Goal: Communication & Community: Share content

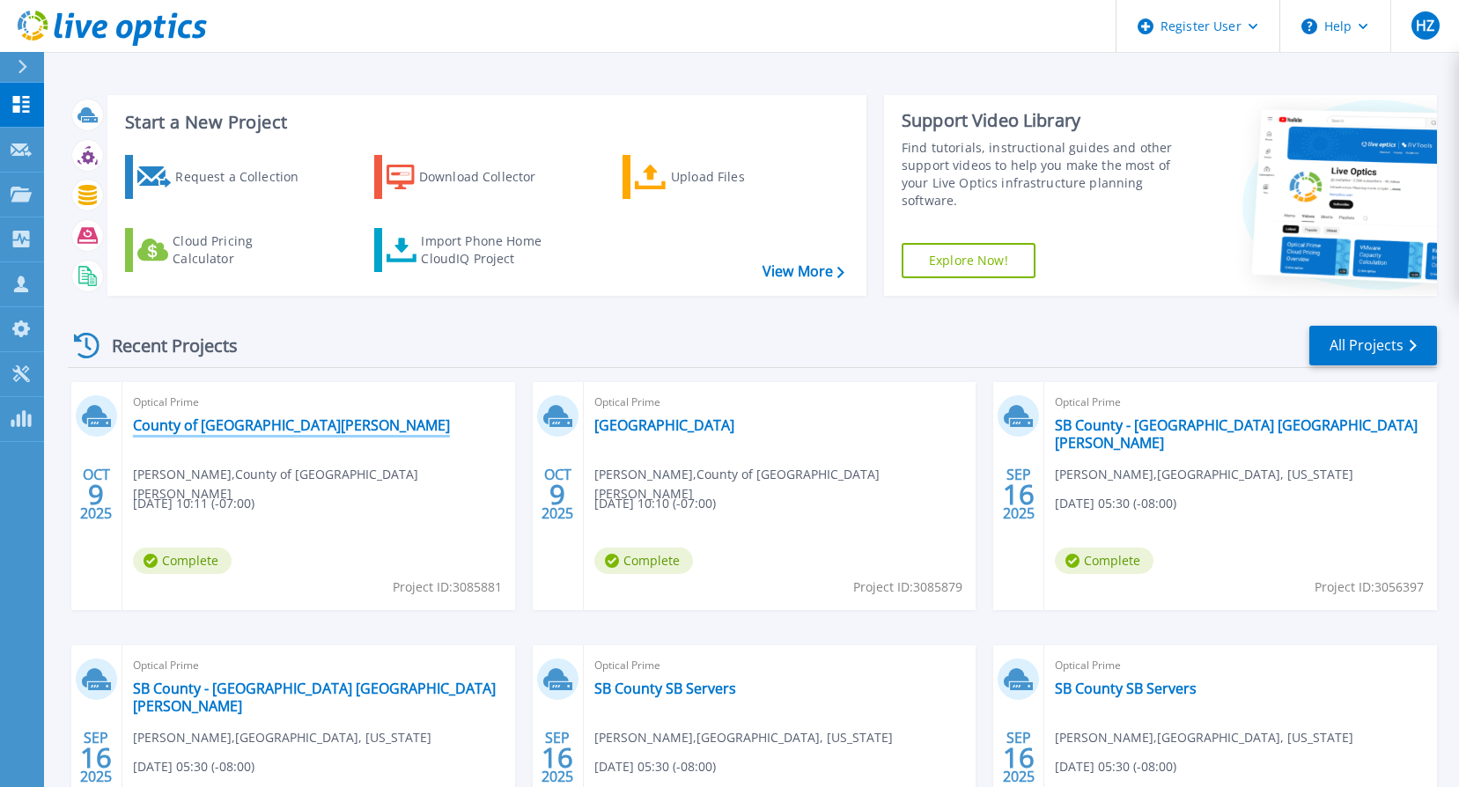
click at [231, 428] on link "County of [GEOGRAPHIC_DATA][PERSON_NAME]" at bounding box center [291, 426] width 317 height 18
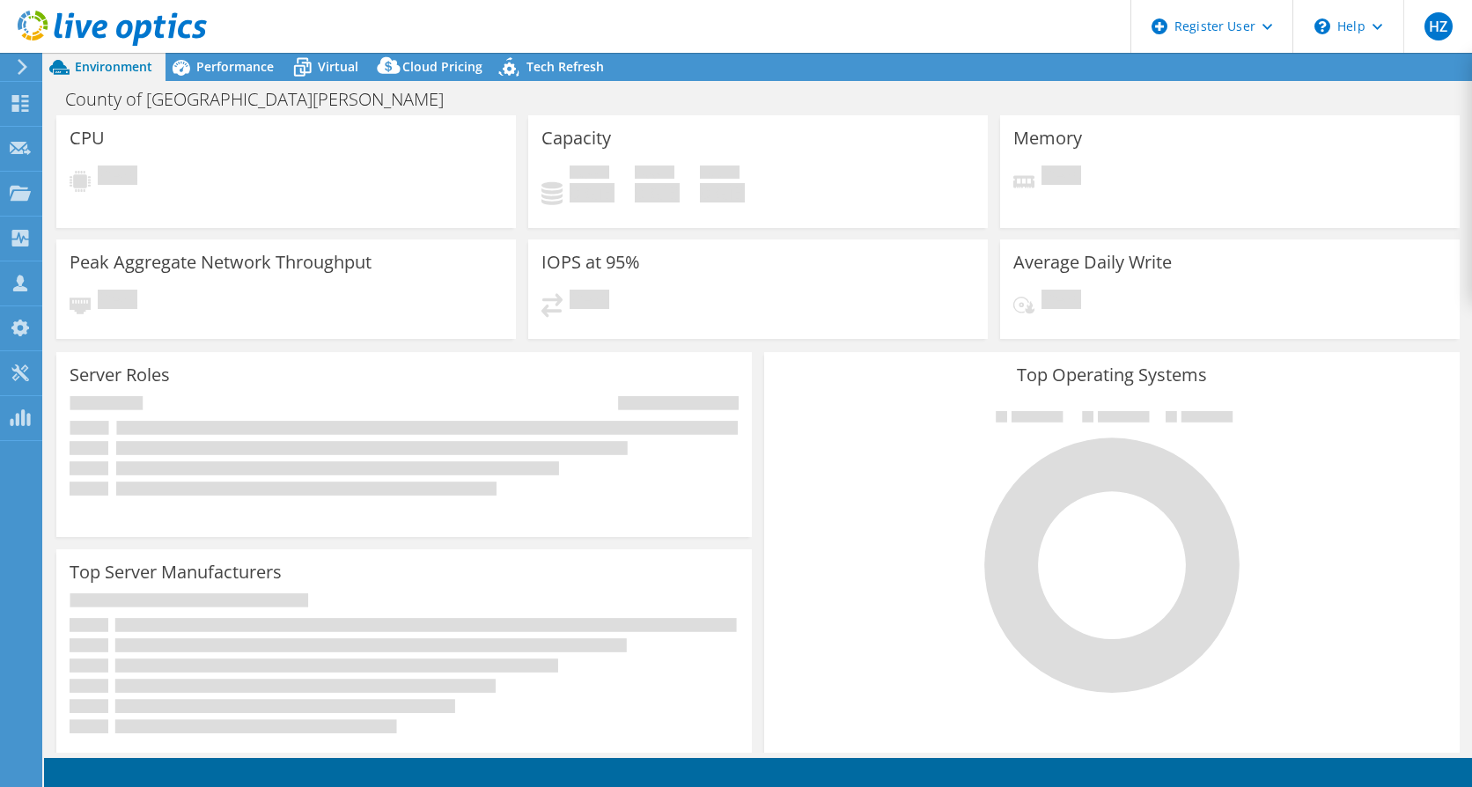
select select "USD"
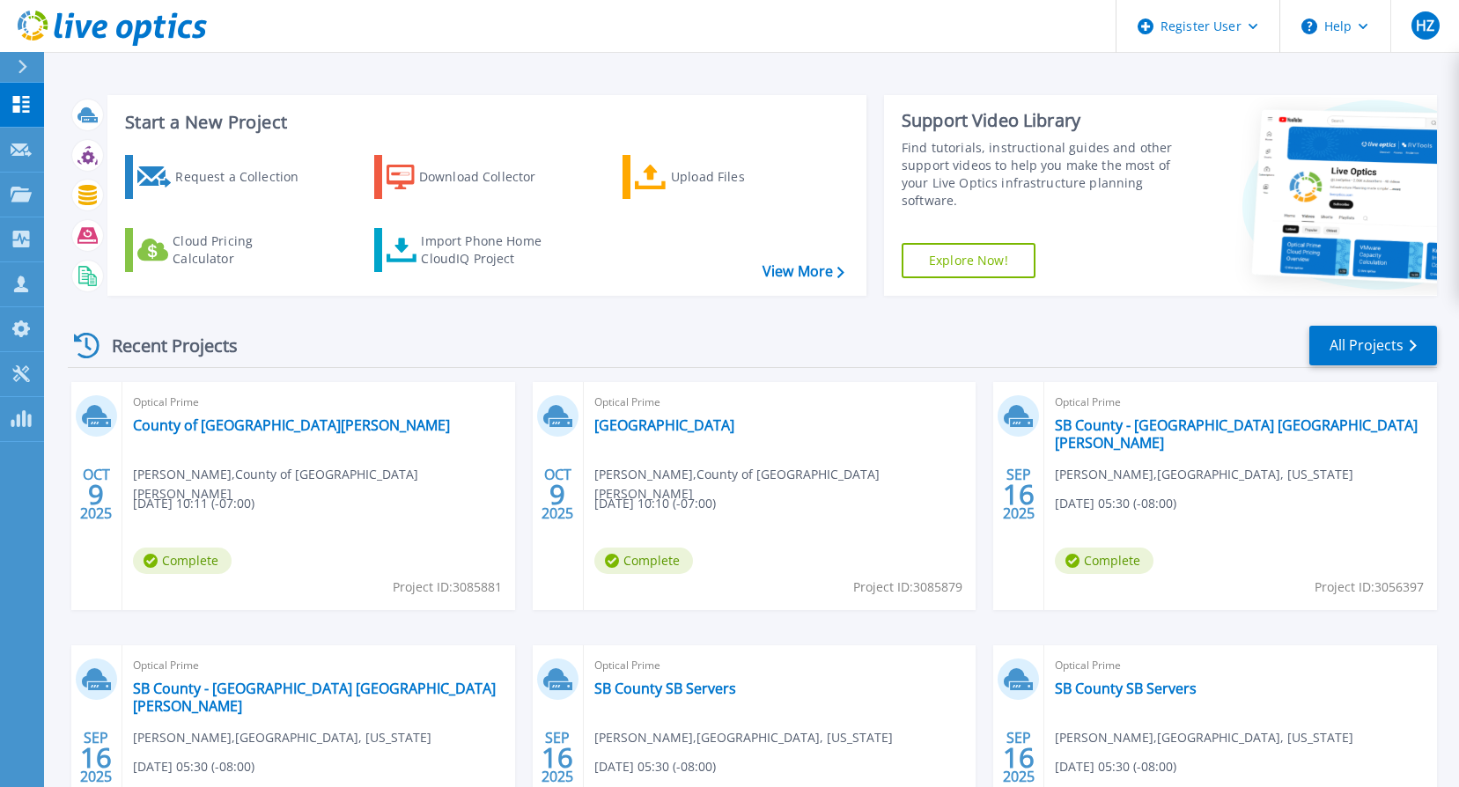
click at [367, 430] on div "Optical Prime County of Santa Barbara Stephen Crafton , County of Santa Barbara…" at bounding box center [318, 496] width 393 height 228
click at [249, 432] on link "County of [GEOGRAPHIC_DATA][PERSON_NAME]" at bounding box center [291, 426] width 317 height 18
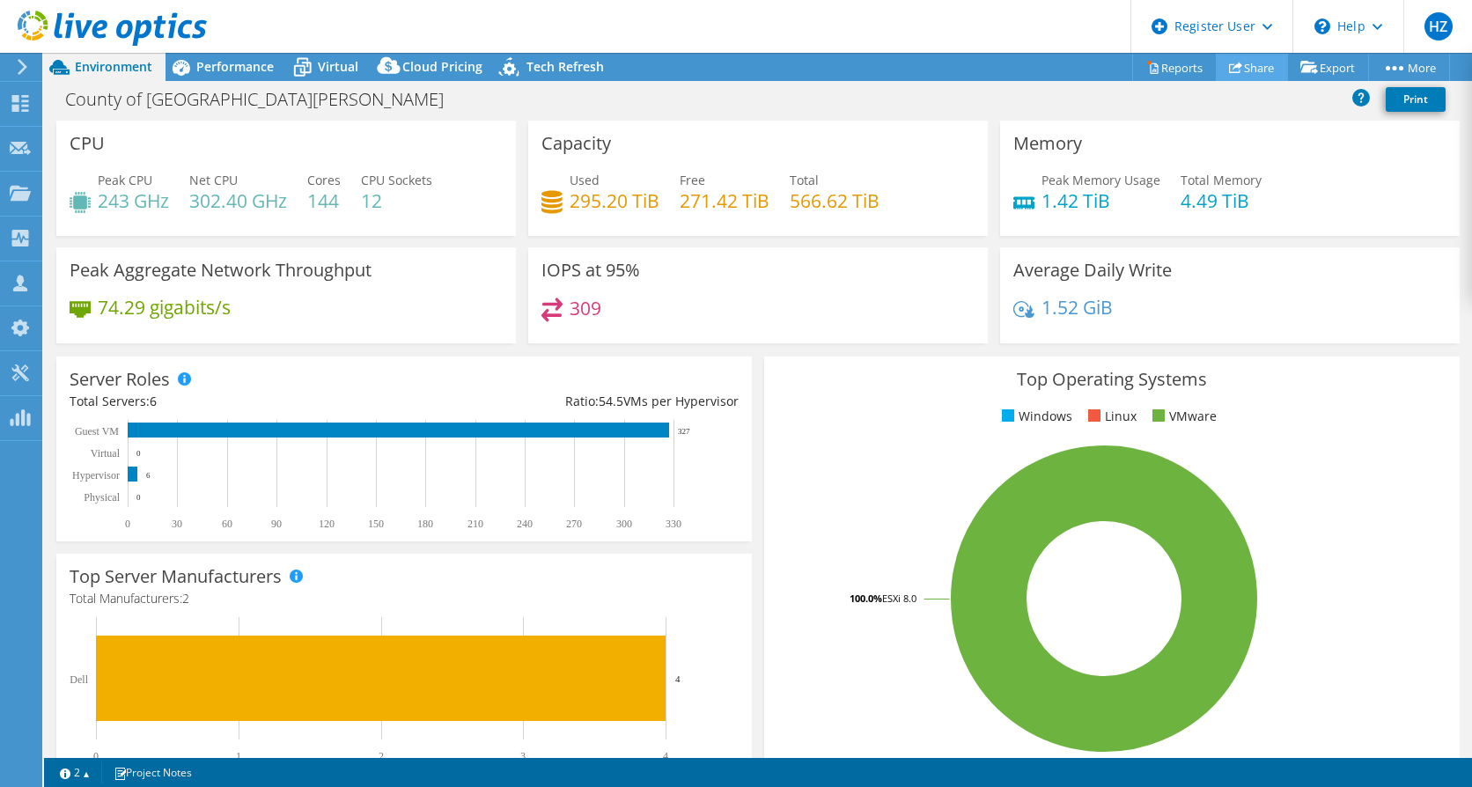
click at [1251, 63] on link "Share" at bounding box center [1252, 67] width 72 height 27
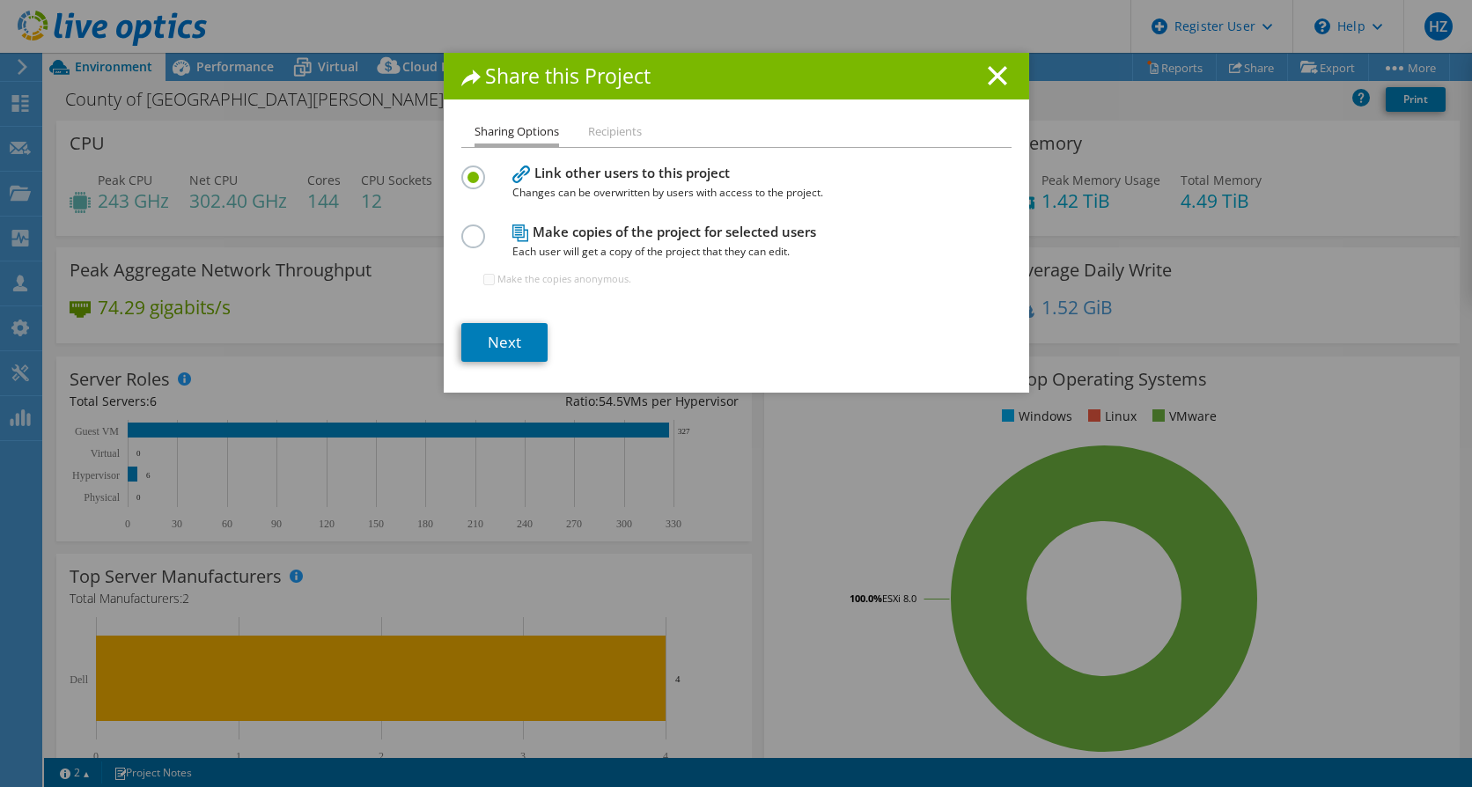
click at [542, 242] on span "Each user will get a copy of the project that they can edit." at bounding box center [732, 251] width 440 height 19
drag, startPoint x: 468, startPoint y: 238, endPoint x: 493, endPoint y: 264, distance: 36.1
click at [472, 229] on label at bounding box center [476, 227] width 31 height 4
click at [0, 0] on input "radio" at bounding box center [0, 0] width 0 height 0
click at [512, 344] on link "Next" at bounding box center [504, 342] width 86 height 39
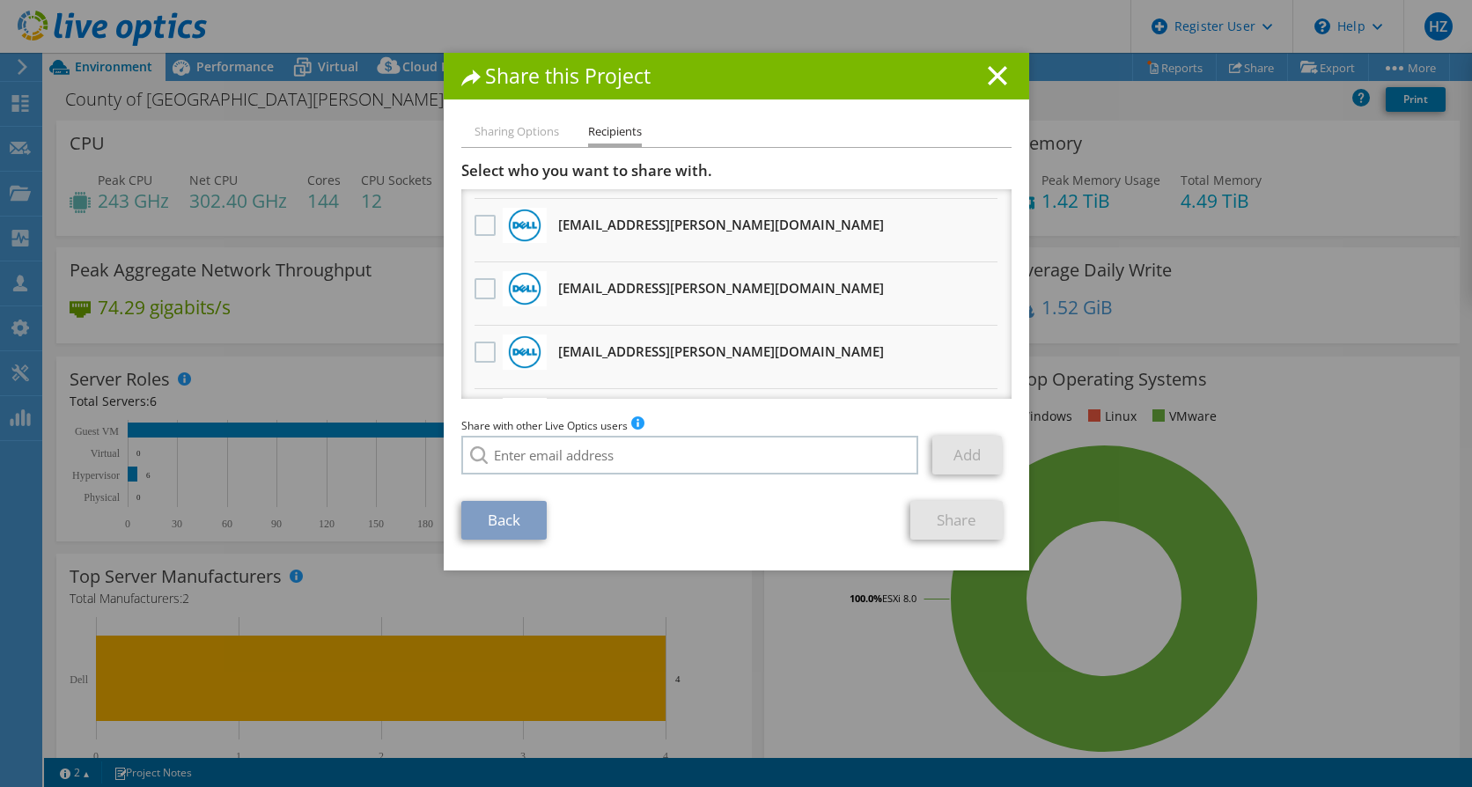
scroll to position [430, 0]
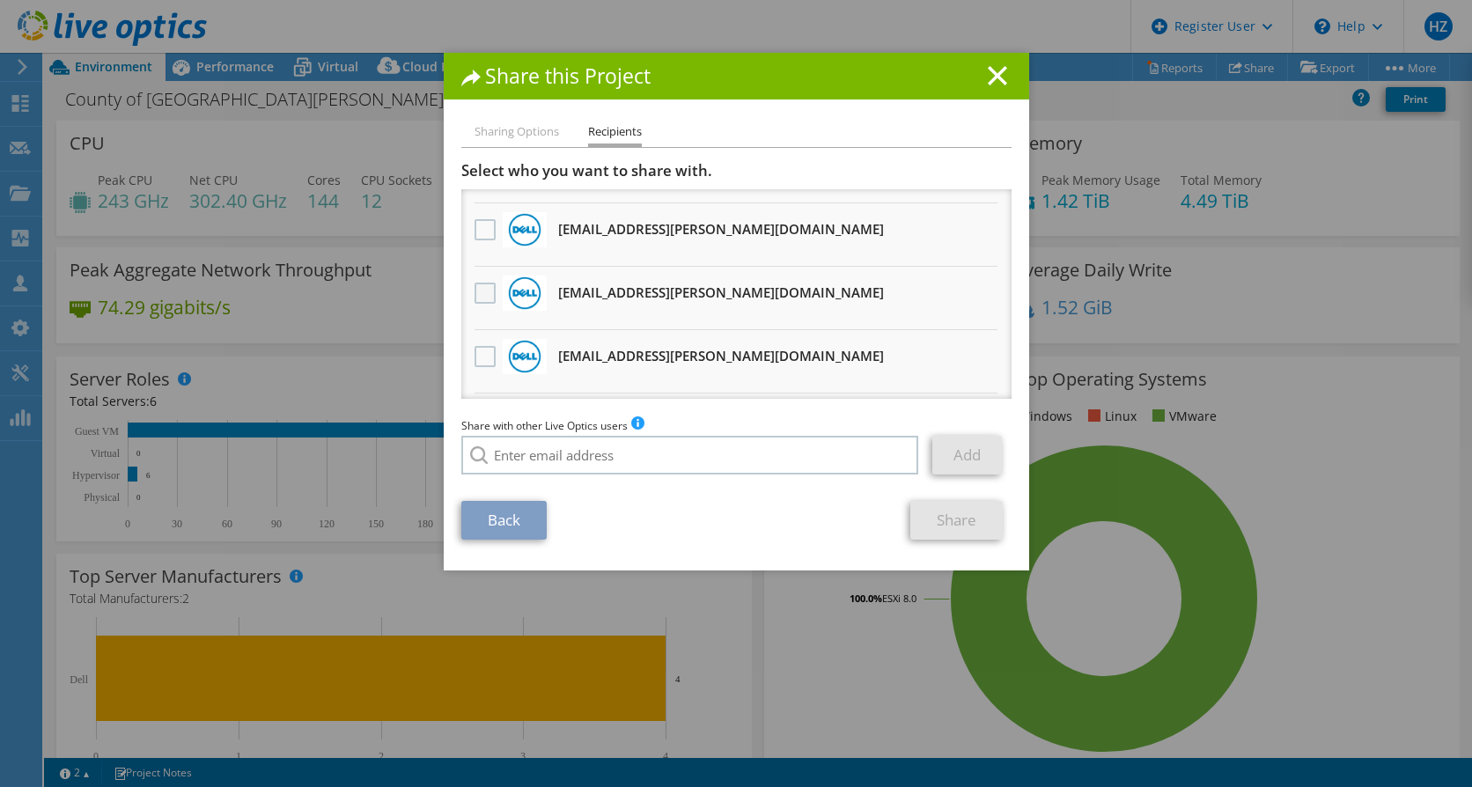
click at [483, 293] on label at bounding box center [488, 293] width 26 height 21
click at [0, 0] on input "checkbox" at bounding box center [0, 0] width 0 height 0
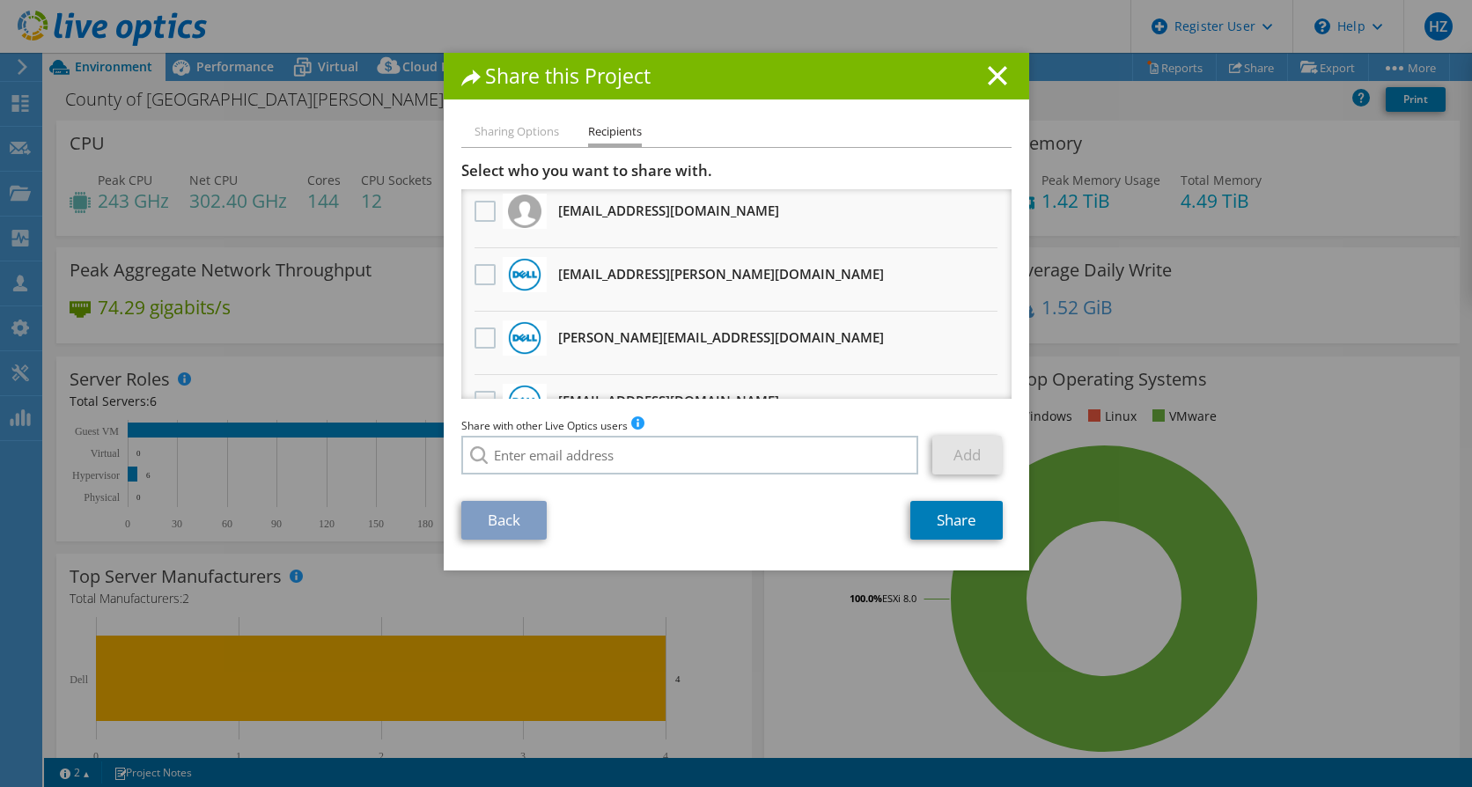
scroll to position [0, 0]
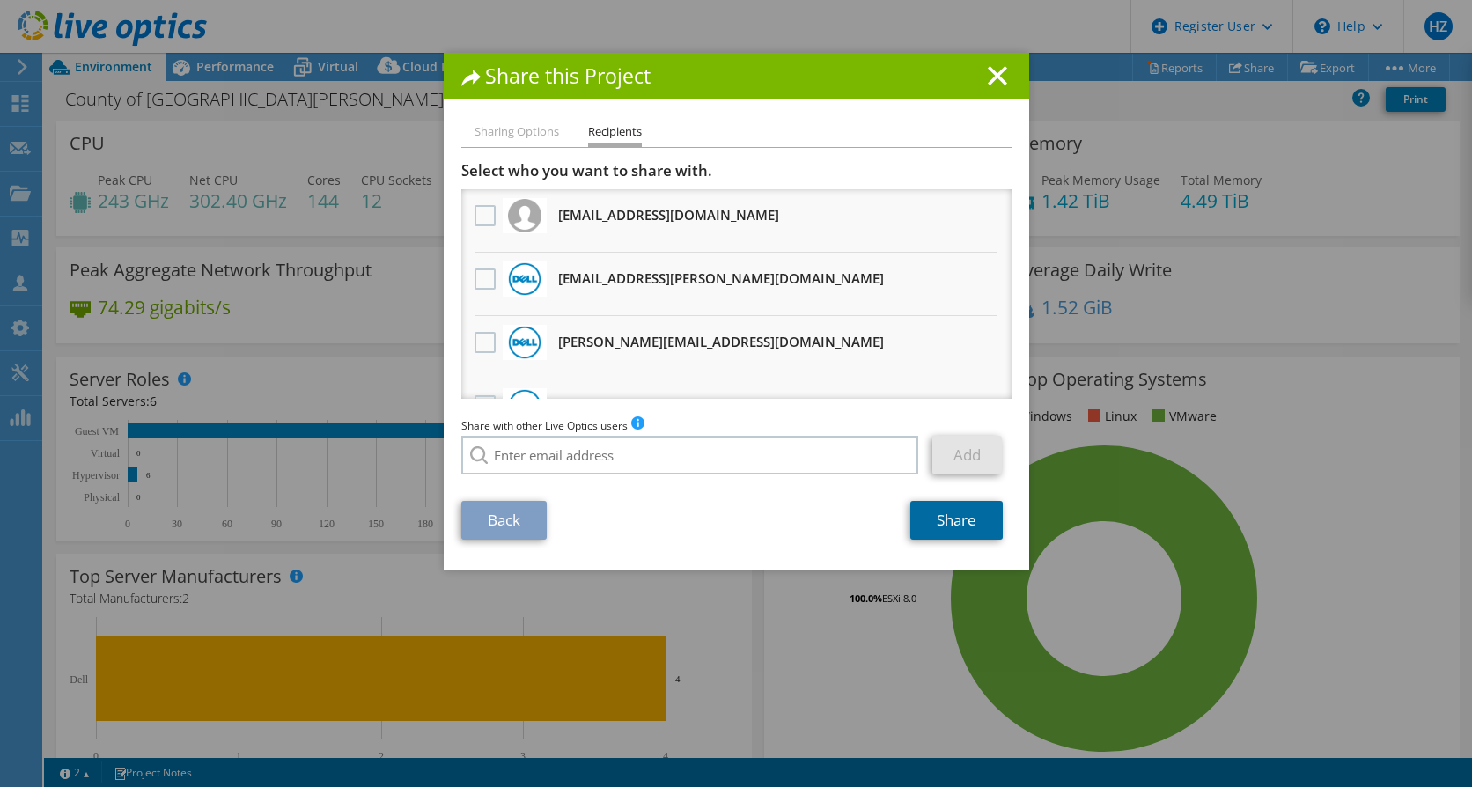
click at [933, 514] on link "Share" at bounding box center [957, 520] width 92 height 39
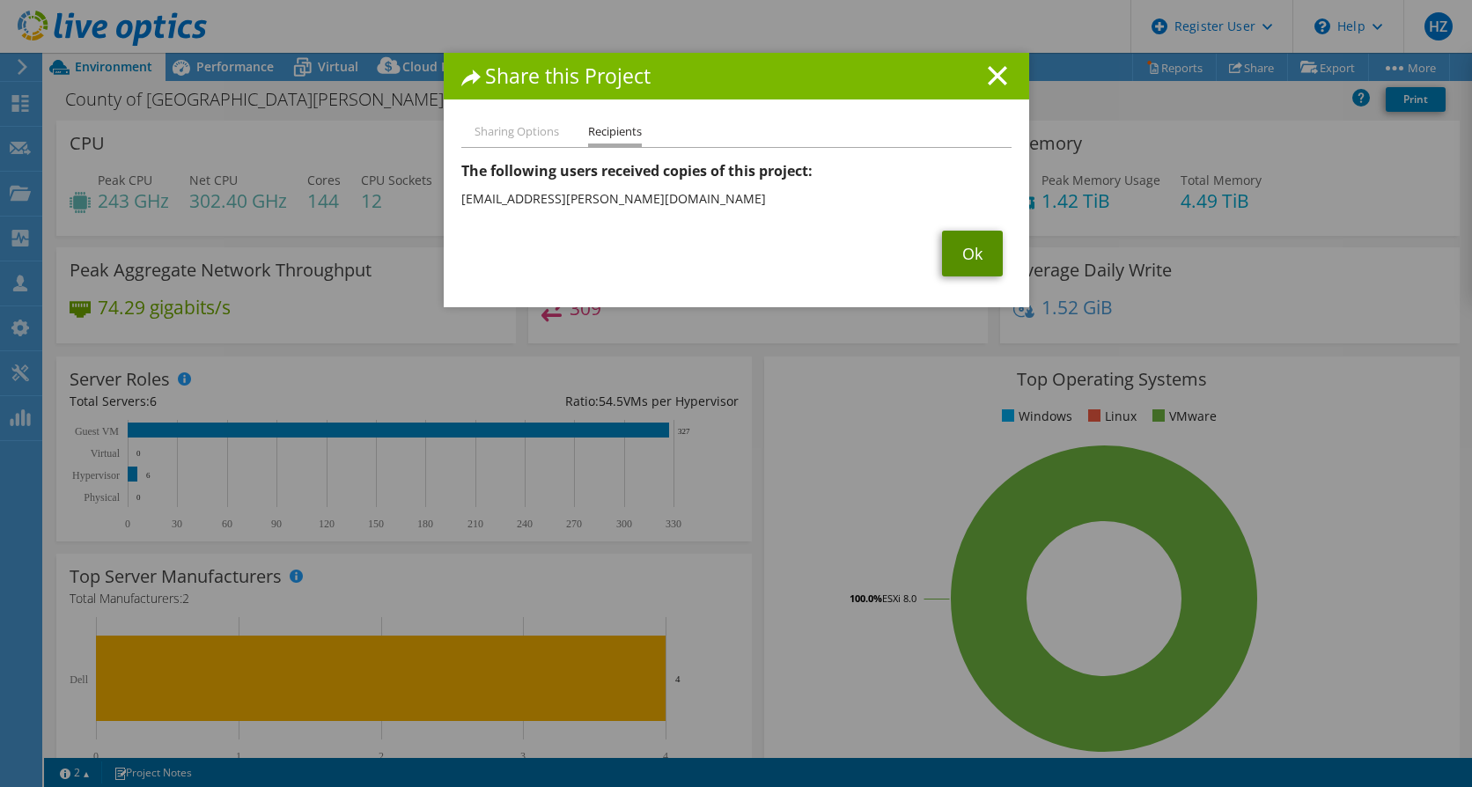
click at [958, 260] on link "Ok" at bounding box center [972, 254] width 61 height 46
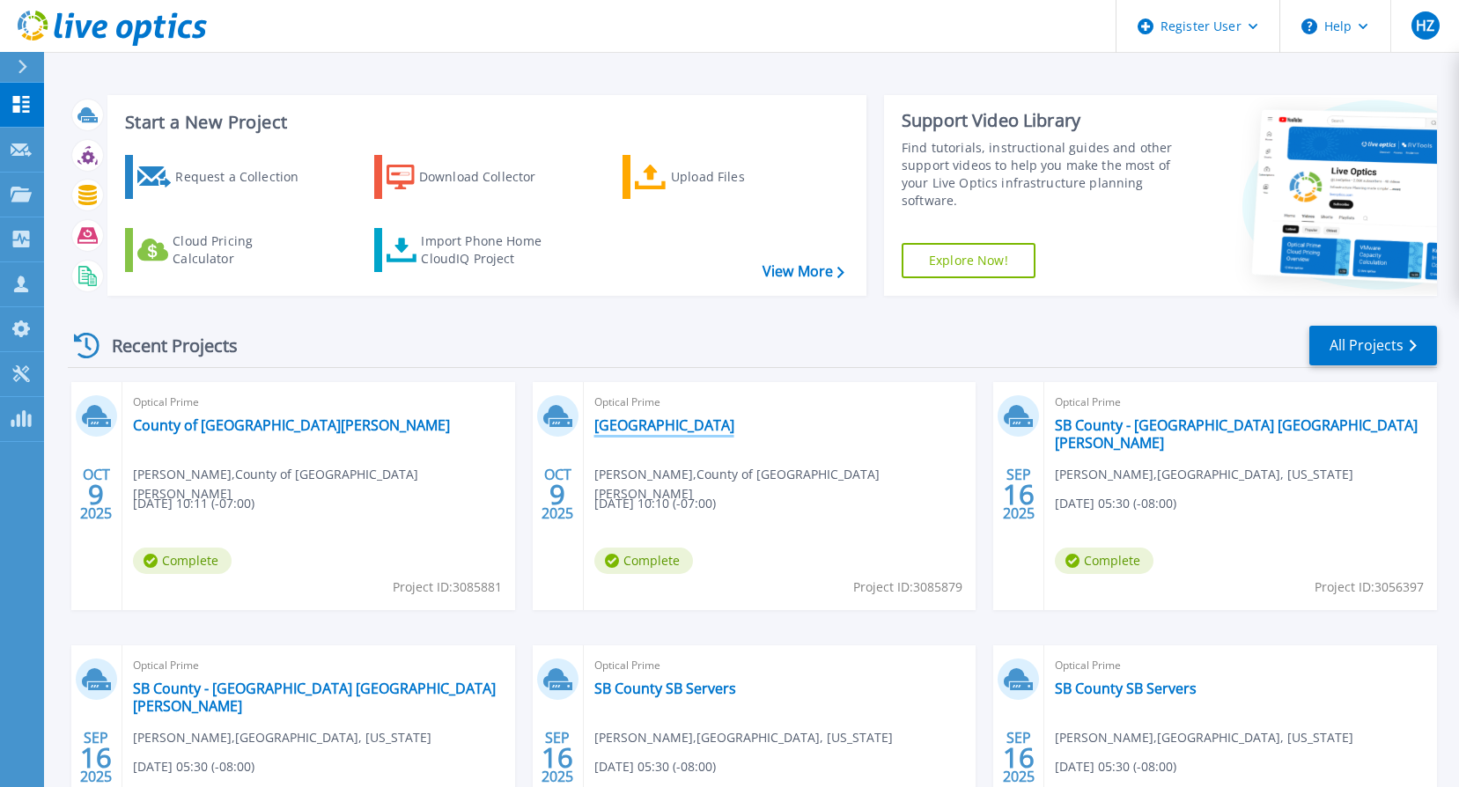
click at [688, 430] on link "[GEOGRAPHIC_DATA]" at bounding box center [664, 426] width 140 height 18
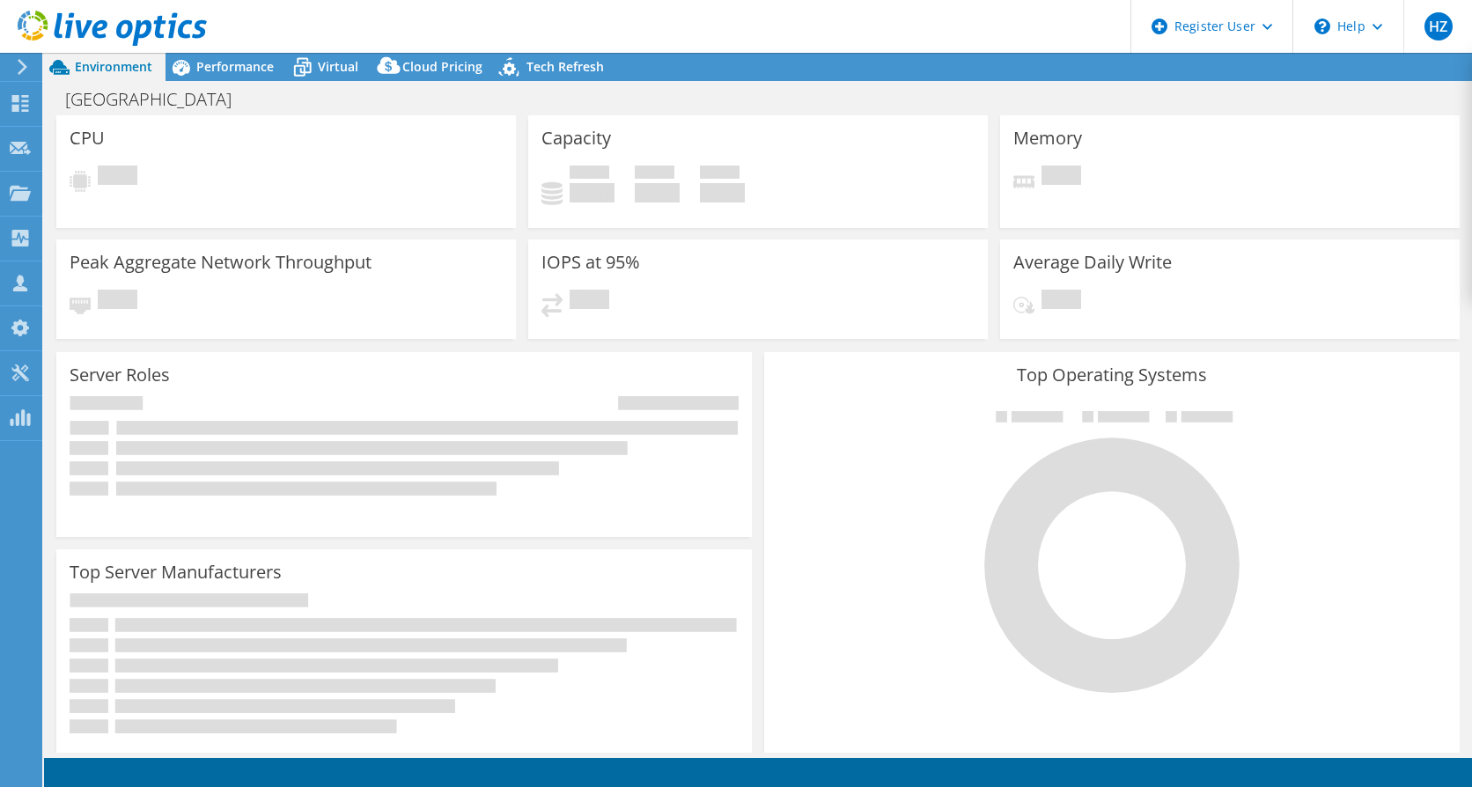
select select "USD"
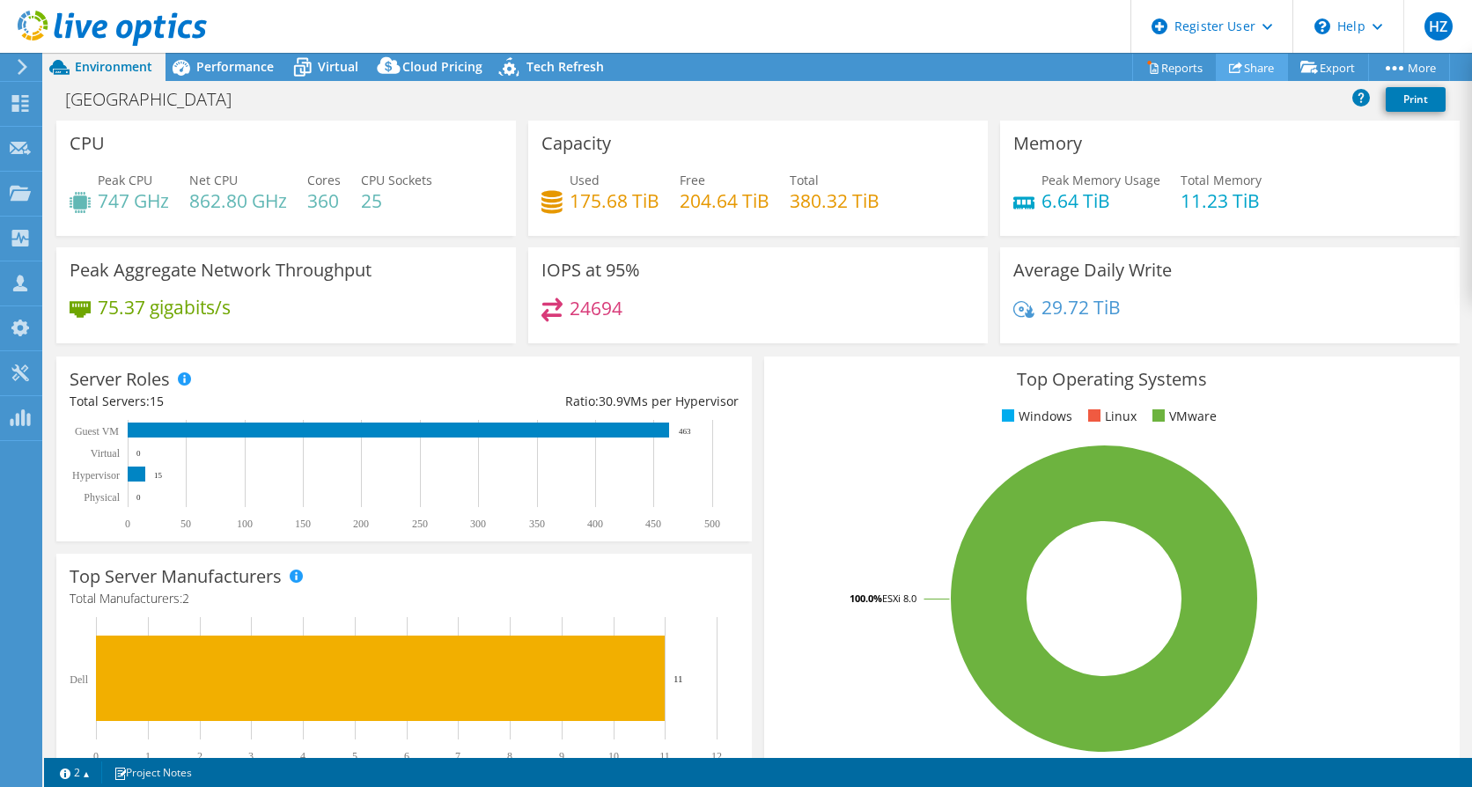
click at [1262, 65] on link "Share" at bounding box center [1252, 67] width 72 height 27
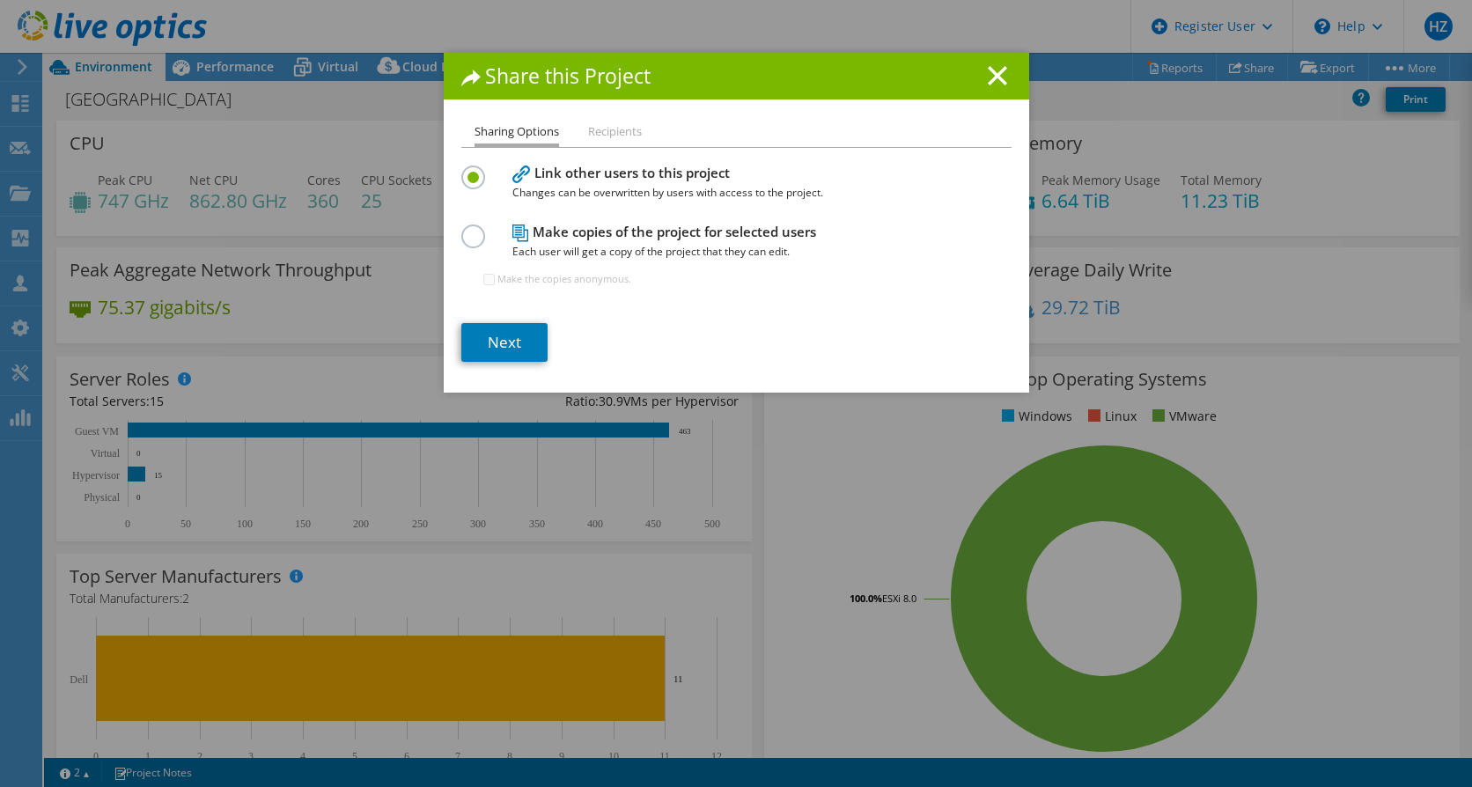
click at [468, 229] on label at bounding box center [476, 227] width 31 height 4
click at [0, 0] on input "radio" at bounding box center [0, 0] width 0 height 0
click at [516, 343] on link "Next" at bounding box center [504, 342] width 86 height 39
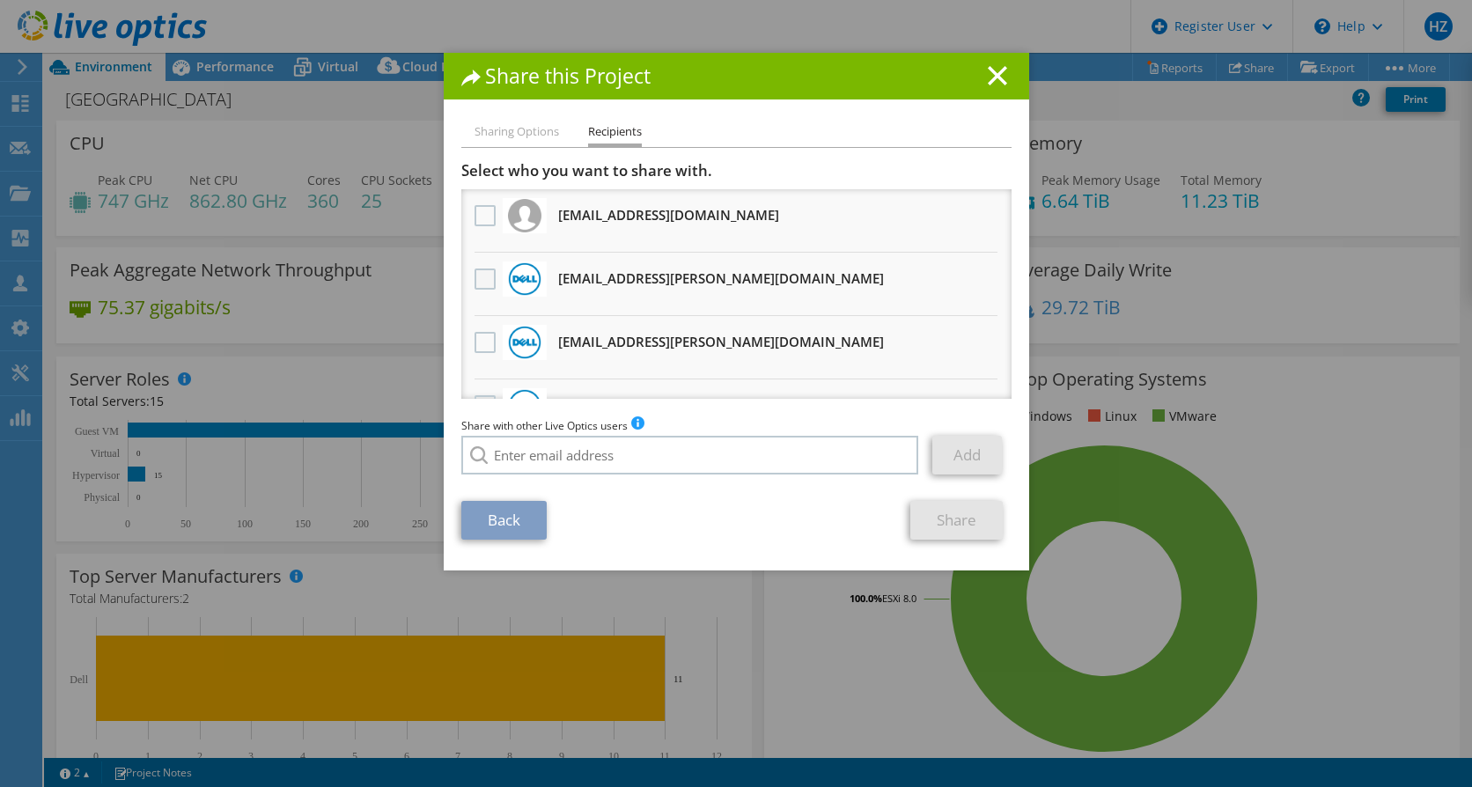
click at [476, 279] on label at bounding box center [488, 279] width 26 height 21
click at [0, 0] on input "checkbox" at bounding box center [0, 0] width 0 height 0
click at [931, 513] on link "Share" at bounding box center [957, 520] width 92 height 39
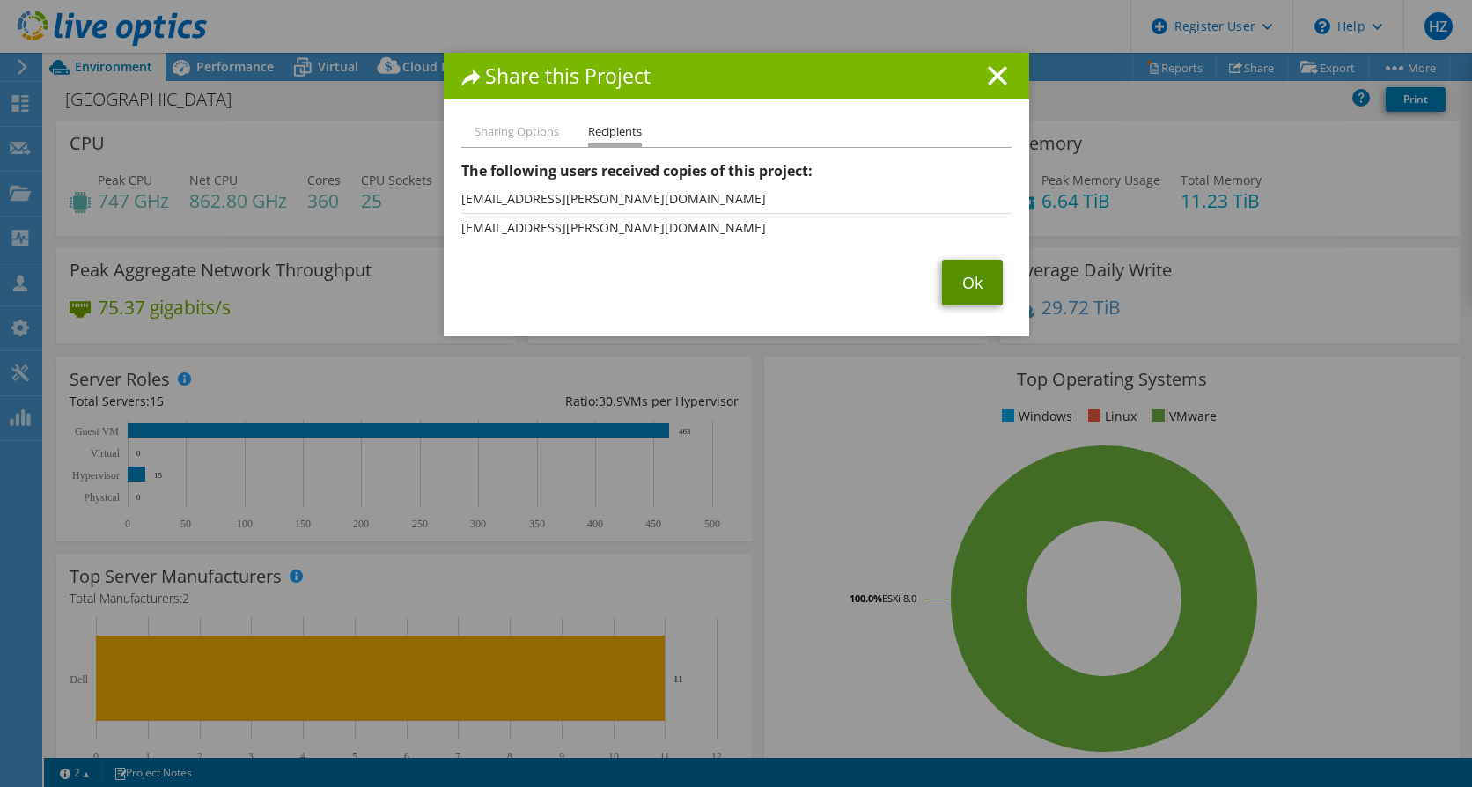
click at [958, 270] on link "Ok" at bounding box center [972, 283] width 61 height 46
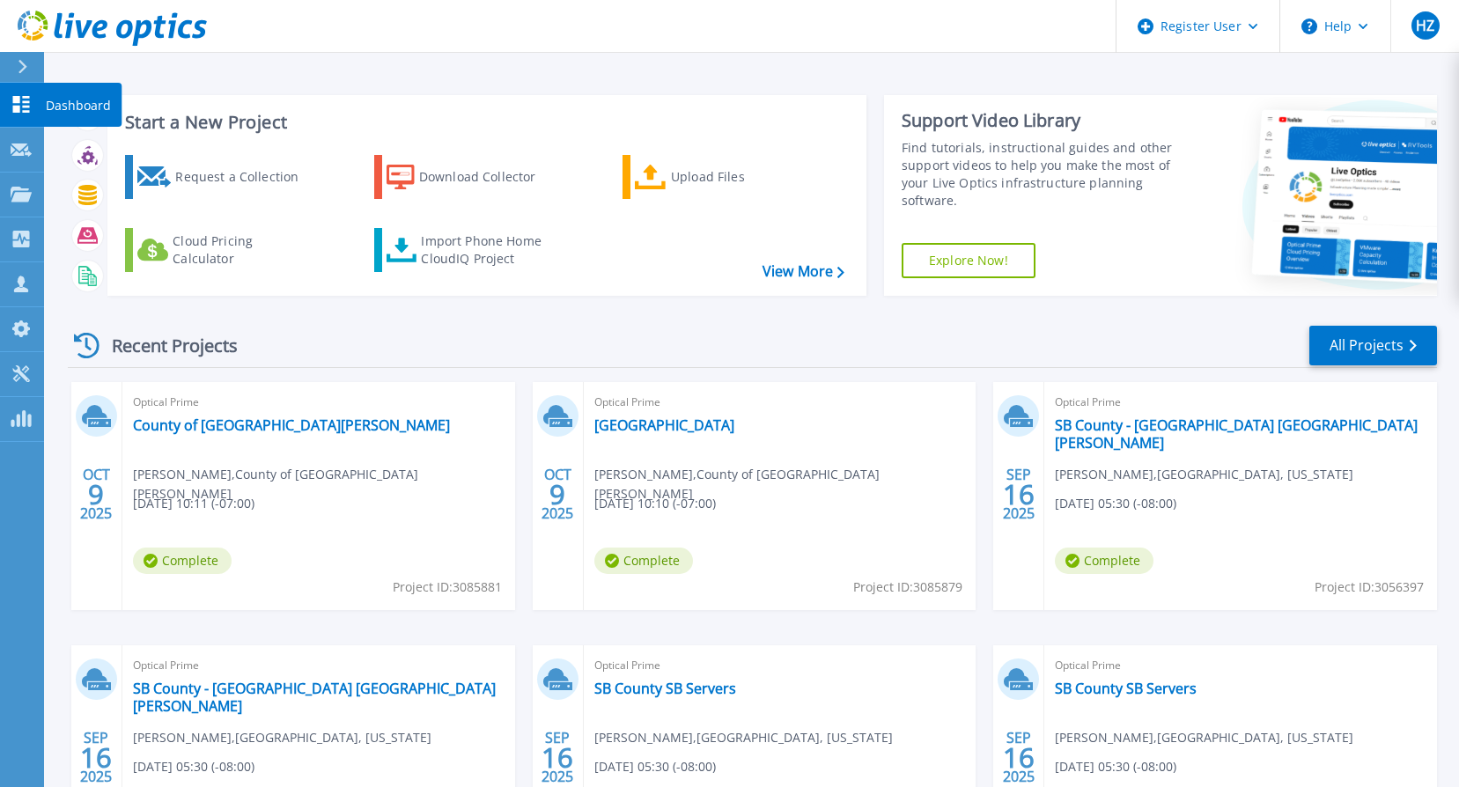
click at [25, 106] on icon at bounding box center [21, 104] width 17 height 17
click at [712, 423] on link "[GEOGRAPHIC_DATA]" at bounding box center [664, 426] width 140 height 18
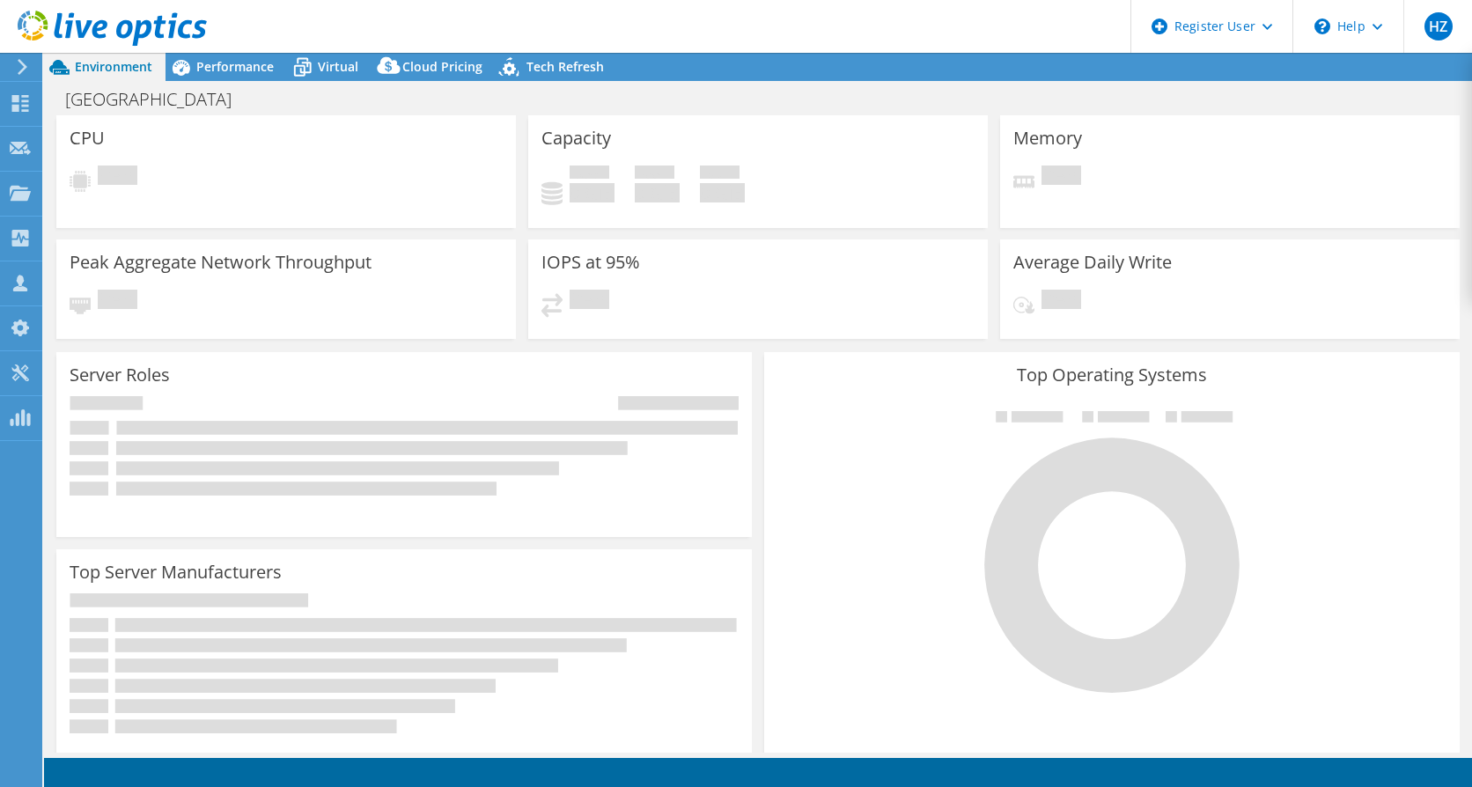
select select "USD"
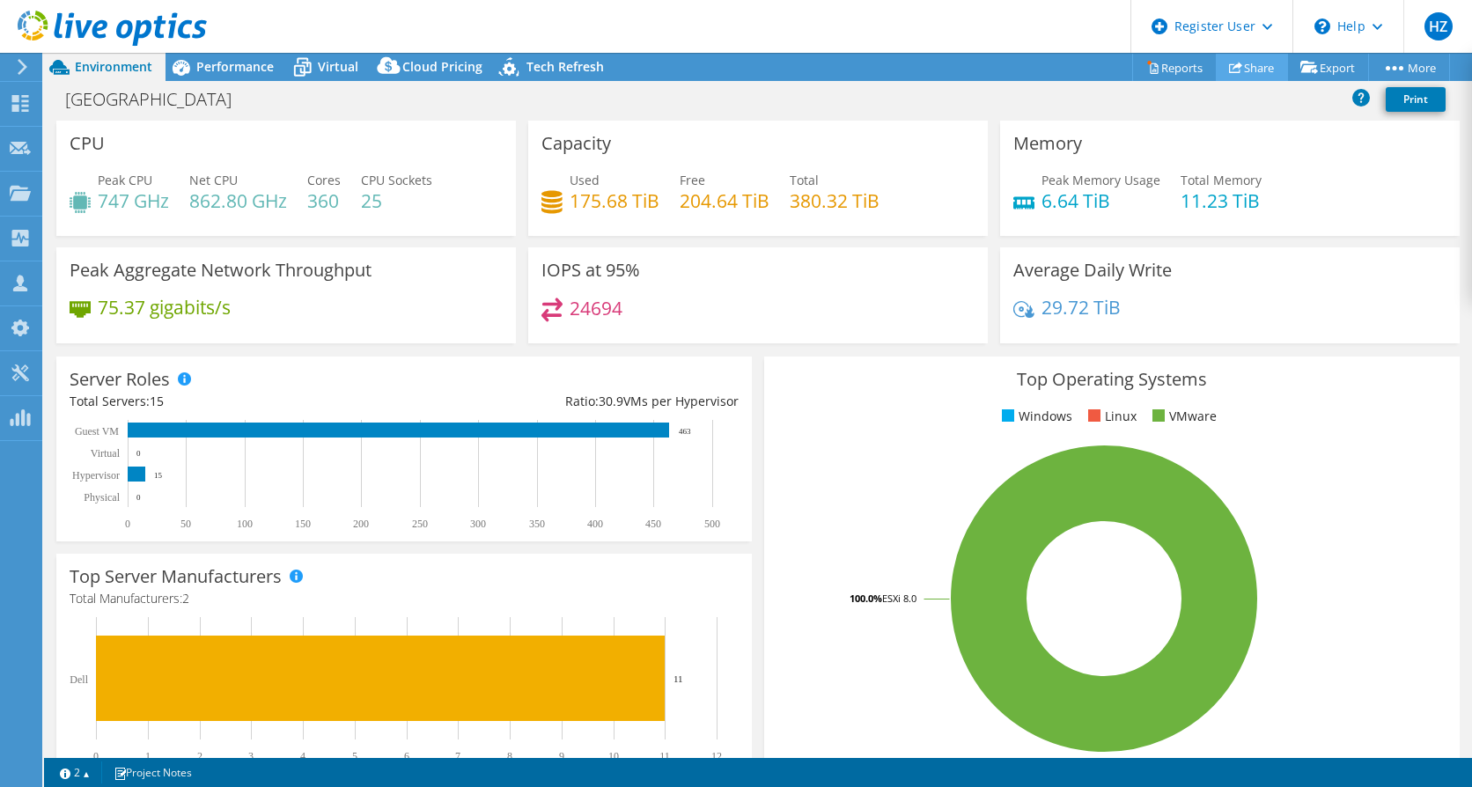
click at [1260, 66] on link "Share" at bounding box center [1252, 67] width 72 height 27
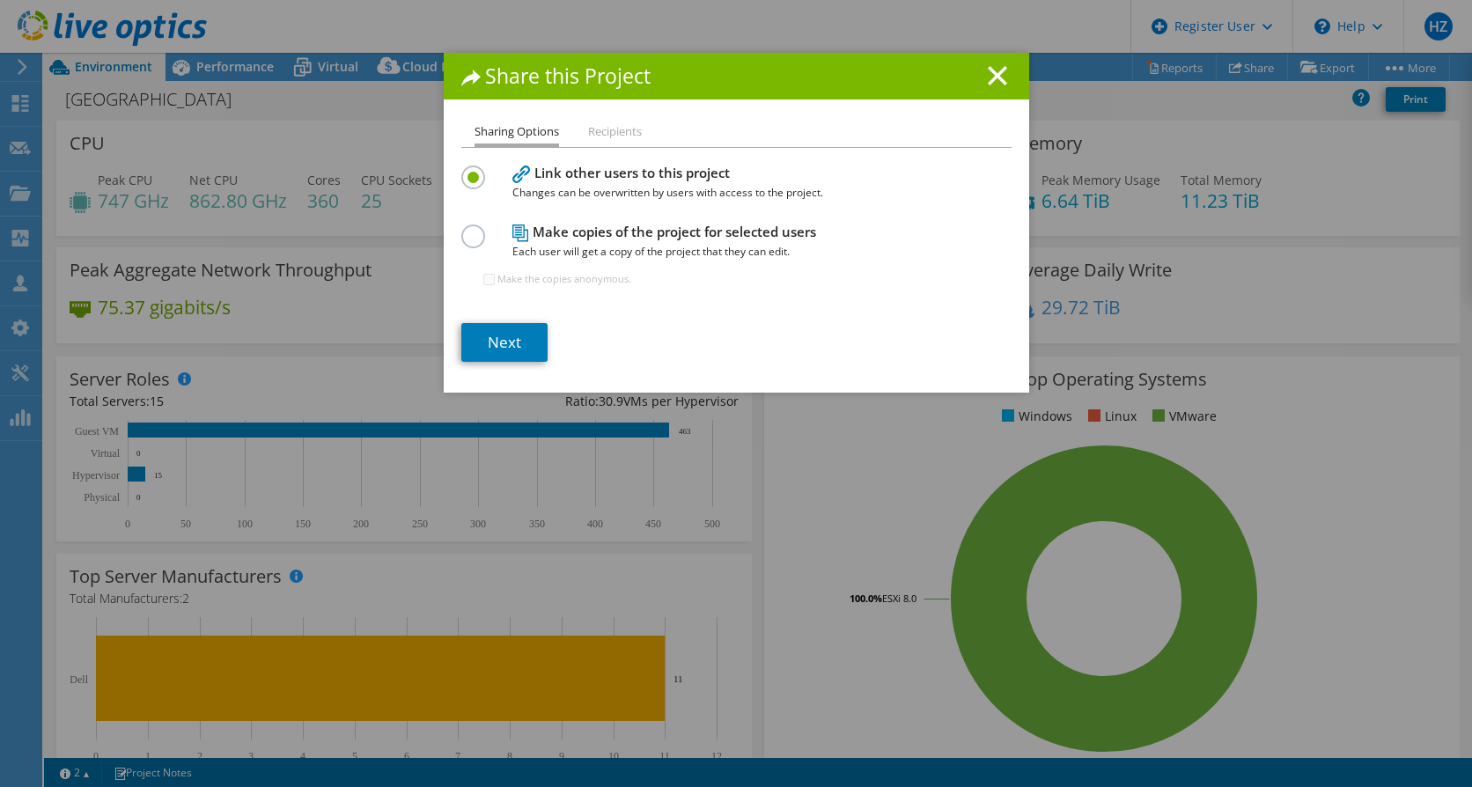
drag, startPoint x: 469, startPoint y: 232, endPoint x: 497, endPoint y: 244, distance: 30.0
click at [472, 229] on label at bounding box center [476, 227] width 31 height 4
click at [0, 0] on input "radio" at bounding box center [0, 0] width 0 height 0
click at [524, 343] on link "Next" at bounding box center [504, 342] width 86 height 39
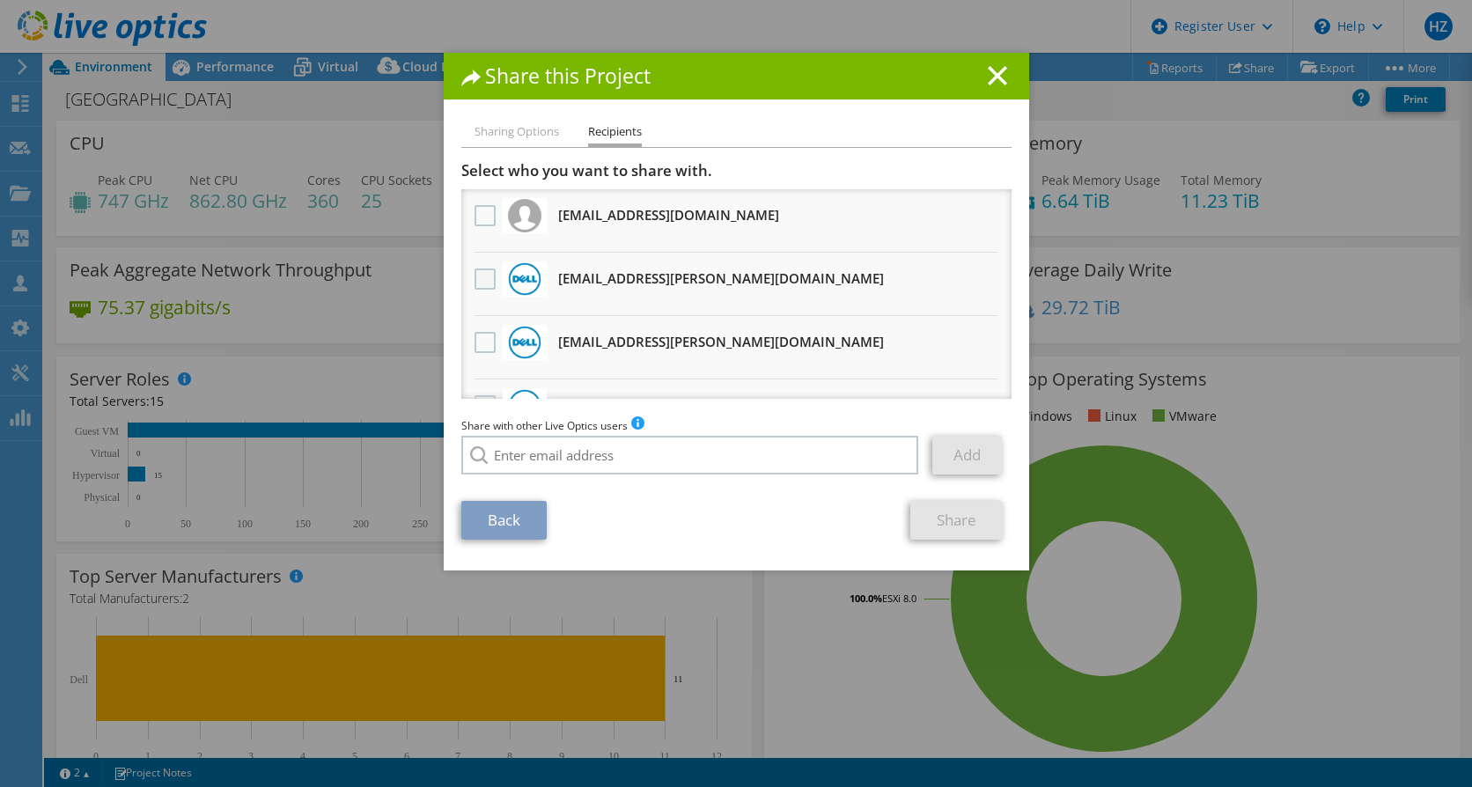
click at [476, 283] on label at bounding box center [488, 279] width 26 height 21
click at [0, 0] on input "checkbox" at bounding box center [0, 0] width 0 height 0
click at [936, 512] on link "Share" at bounding box center [957, 520] width 92 height 39
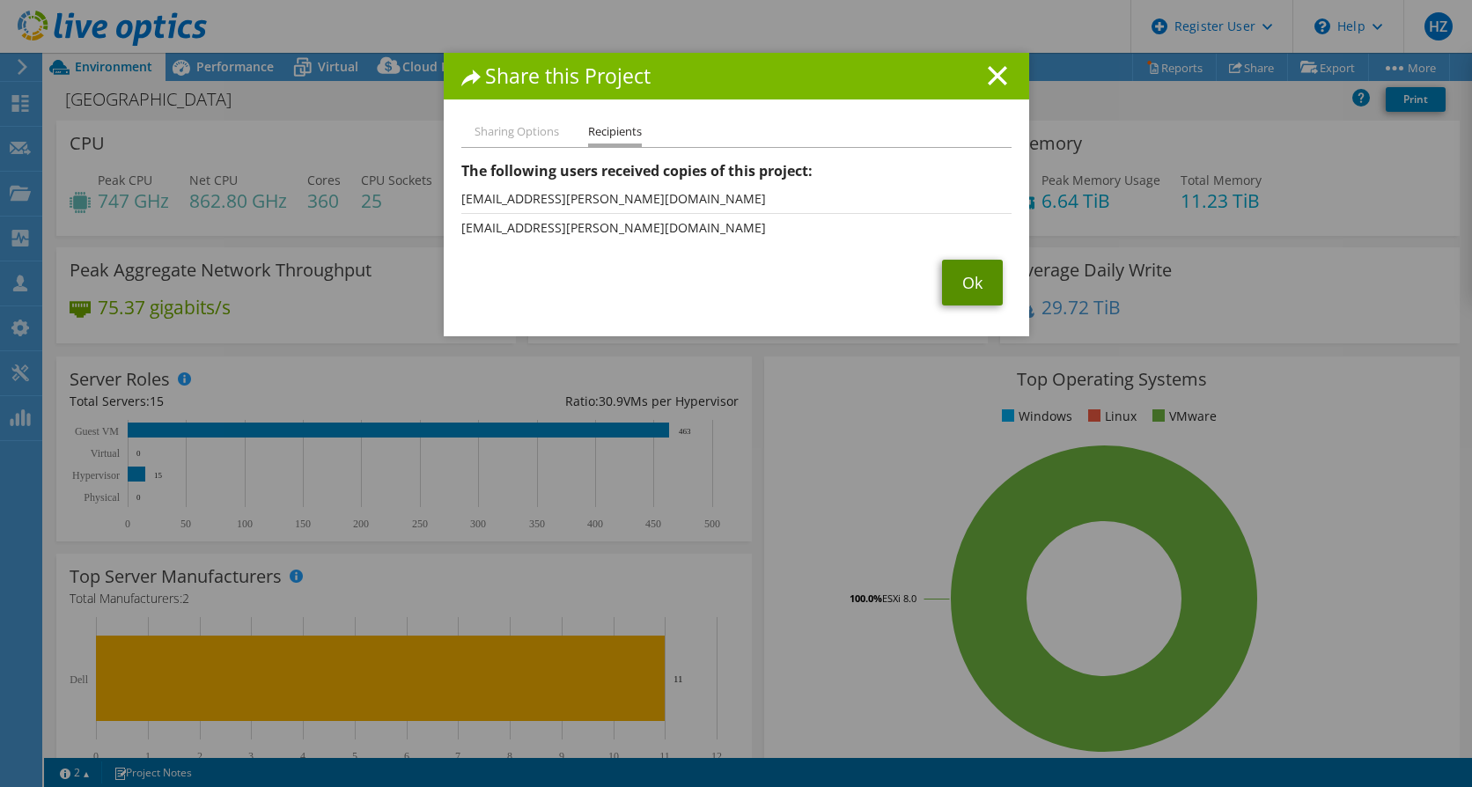
click at [961, 288] on link "Ok" at bounding box center [972, 283] width 61 height 46
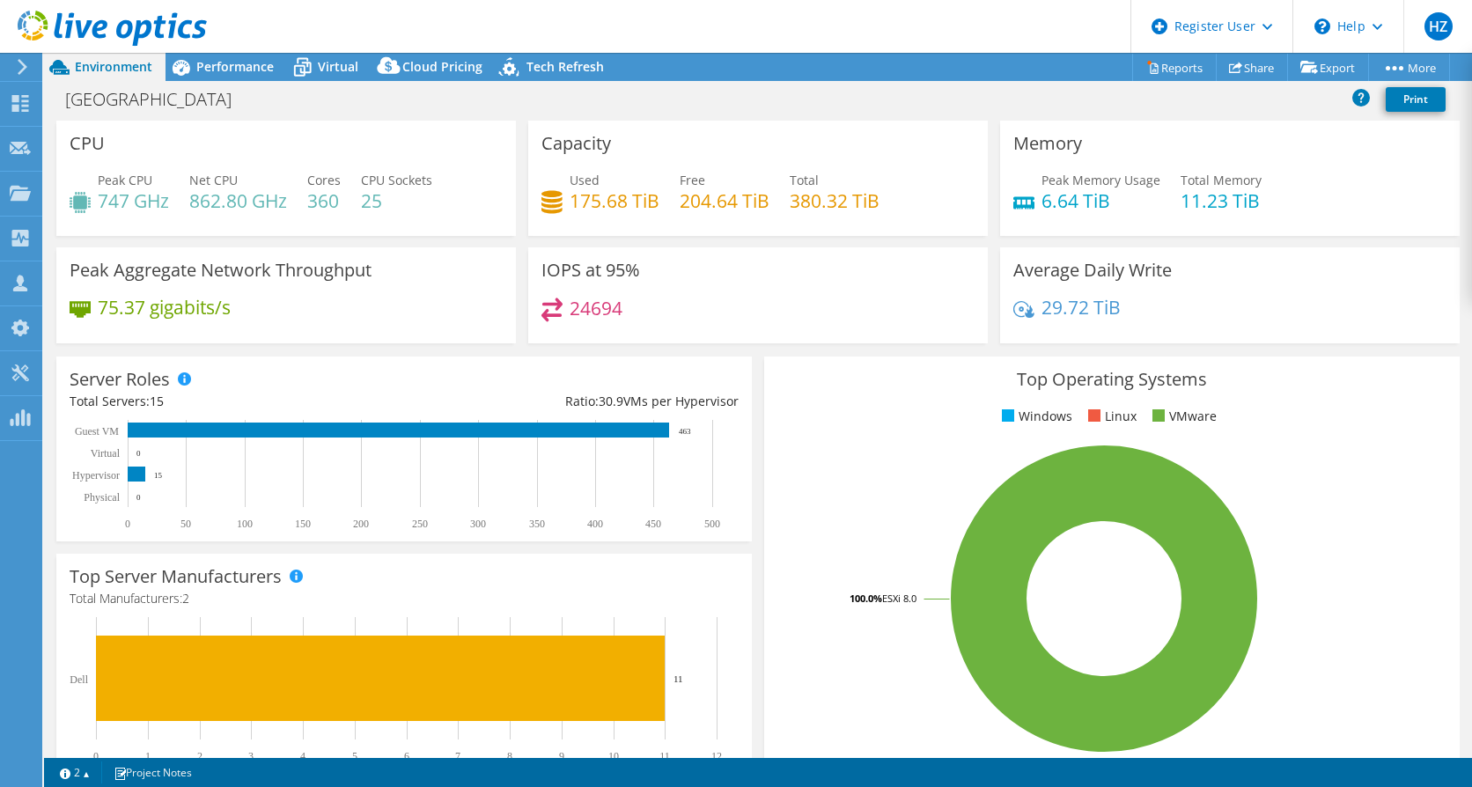
click at [147, 35] on use at bounding box center [112, 28] width 189 height 35
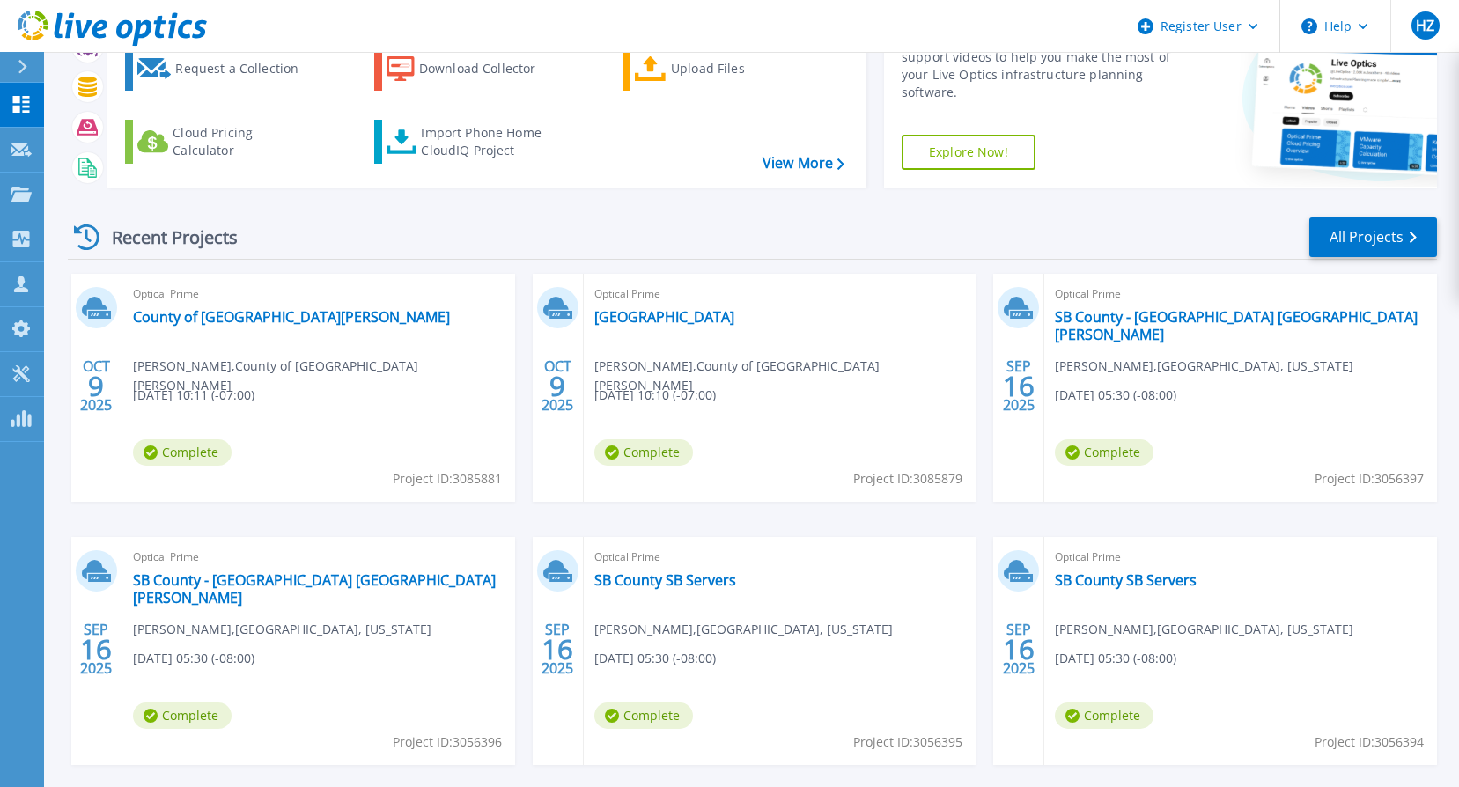
scroll to position [176, 0]
